Goal: Information Seeking & Learning: Learn about a topic

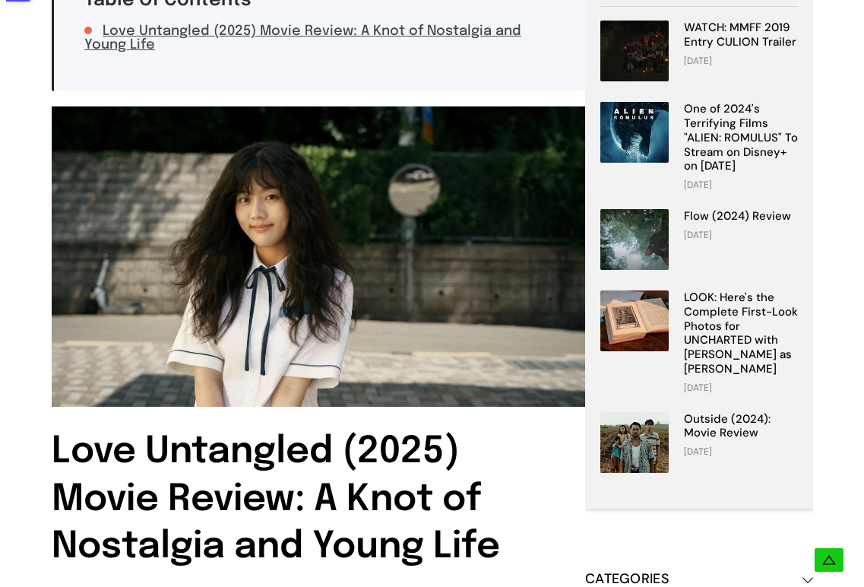
scroll to position [323, 0]
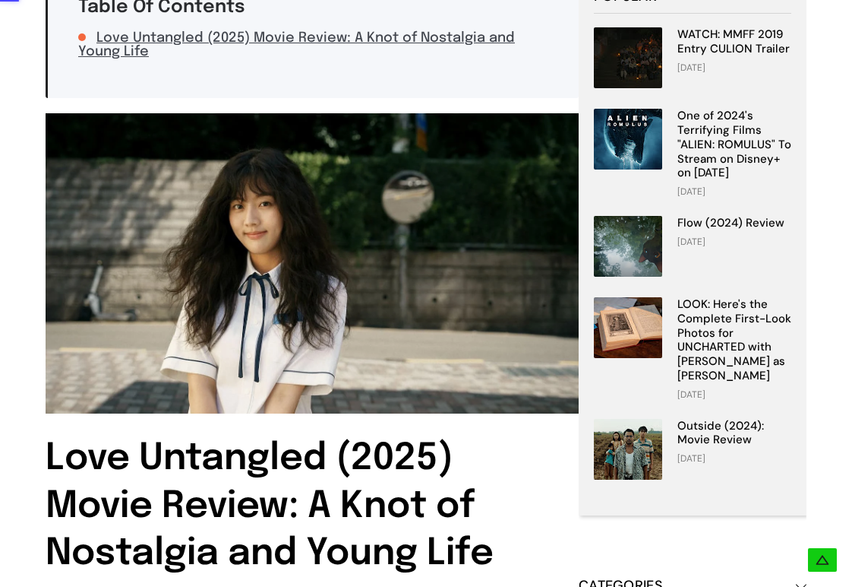
drag, startPoint x: 855, startPoint y: 78, endPoint x: 847, endPoint y: 115, distance: 37.3
click at [230, 240] on img at bounding box center [312, 263] width 533 height 300
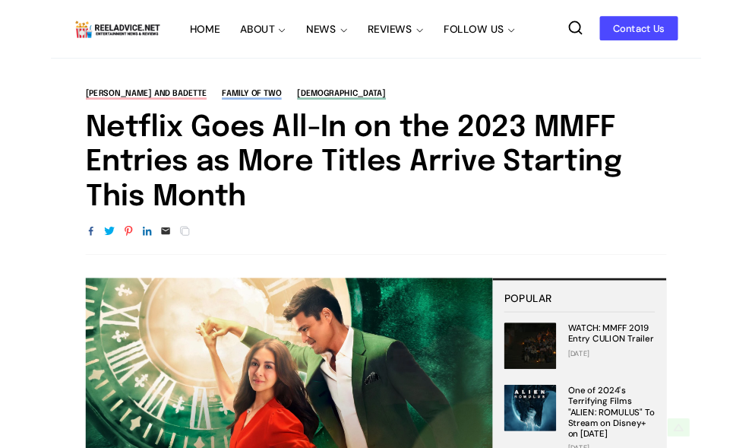
scroll to position [304, 0]
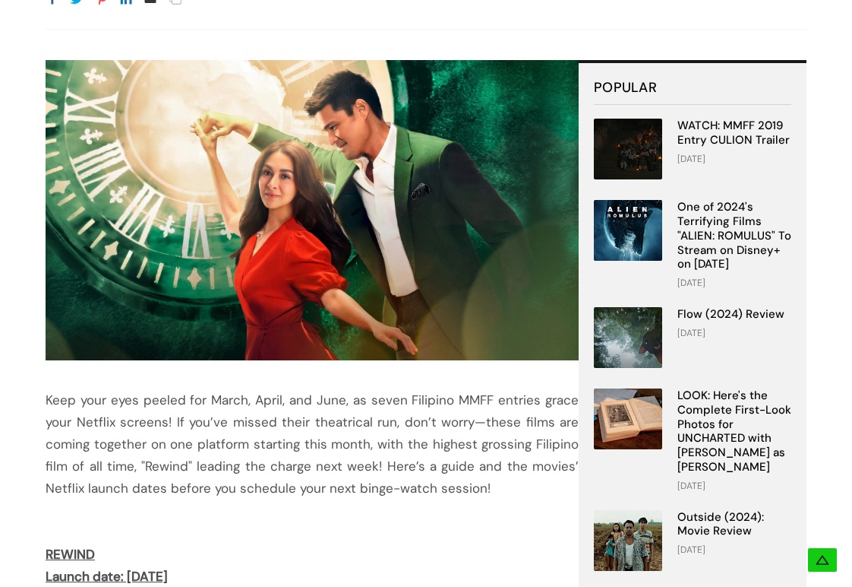
click at [317, 240] on img at bounding box center [312, 210] width 533 height 300
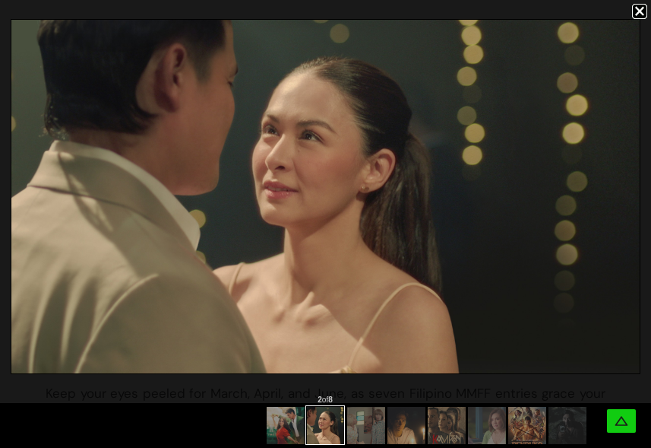
click at [372, 432] on div at bounding box center [325, 224] width 651 height 448
click at [365, 348] on div at bounding box center [325, 224] width 651 height 448
click at [350, 295] on div at bounding box center [325, 224] width 651 height 448
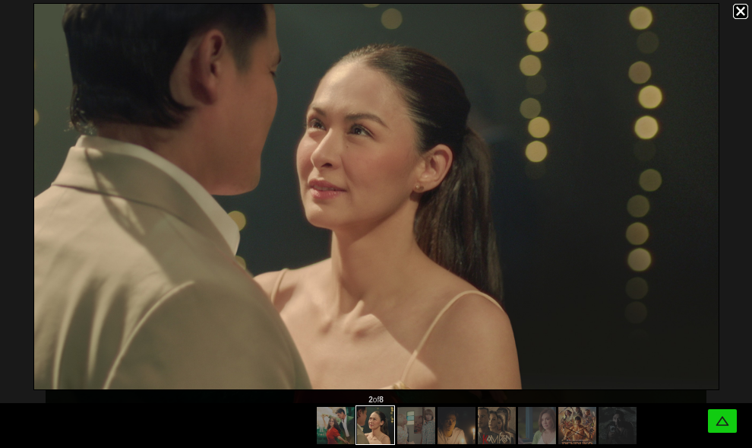
click at [539, 296] on div at bounding box center [376, 224] width 752 height 448
click at [473, 230] on div at bounding box center [376, 224] width 752 height 448
click at [427, 428] on div at bounding box center [376, 224] width 752 height 448
click at [721, 424] on div at bounding box center [376, 224] width 752 height 448
click at [364, 42] on div at bounding box center [376, 224] width 752 height 448
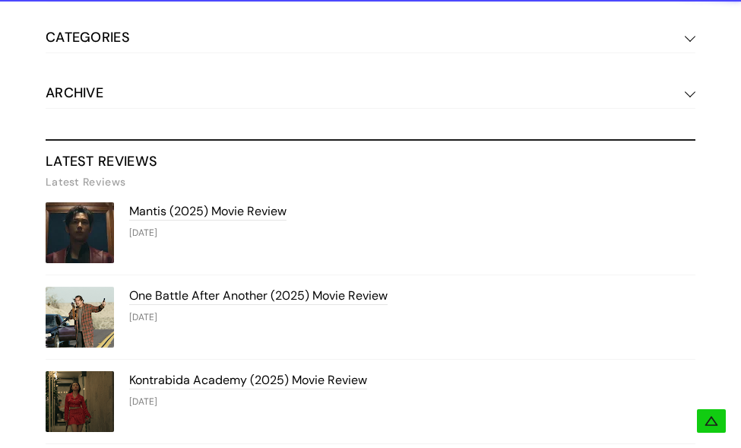
scroll to position [5938, 0]
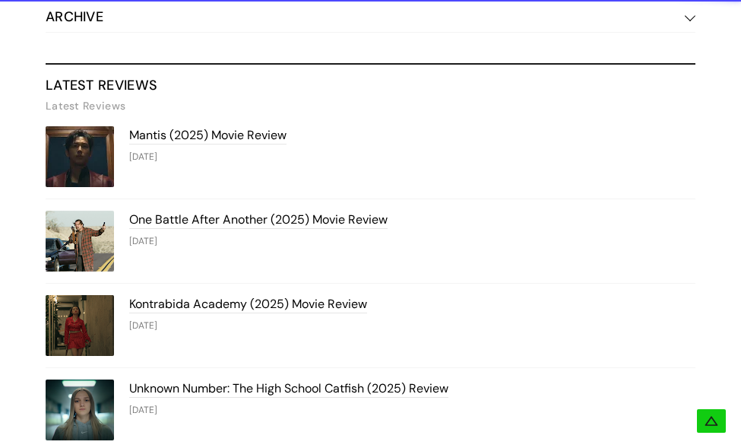
click at [75, 295] on img at bounding box center [80, 325] width 68 height 61
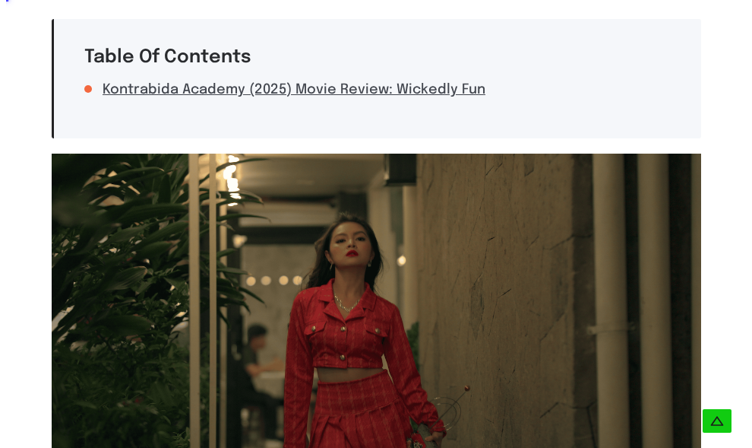
scroll to position [304, 0]
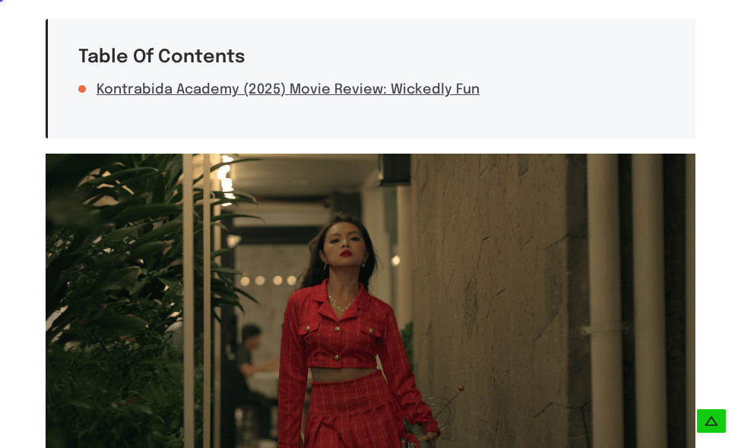
click at [345, 274] on img at bounding box center [371, 335] width 650 height 365
